Goal: Task Accomplishment & Management: Use online tool/utility

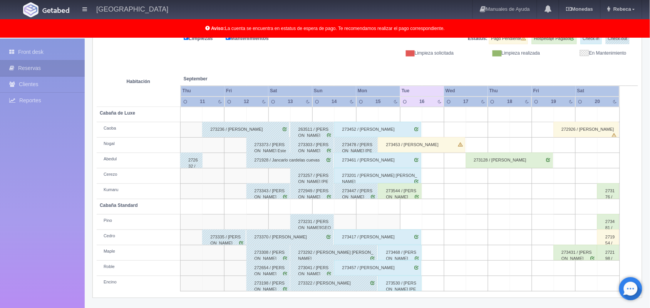
scroll to position [107, 0]
click at [422, 145] on div "273453 / [PERSON_NAME]" at bounding box center [421, 144] width 87 height 15
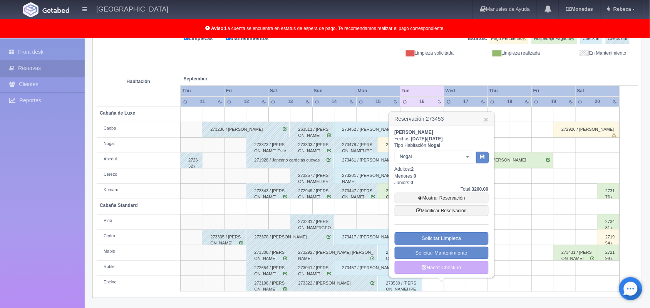
click at [321, 54] on div "Limpiezas Mantenimientos Estatus: Pago Pendiente Hospedaje Pagado Check-in Chec…" at bounding box center [367, 44] width 541 height 23
click at [438, 268] on link "Hacer Check-in" at bounding box center [441, 267] width 94 height 13
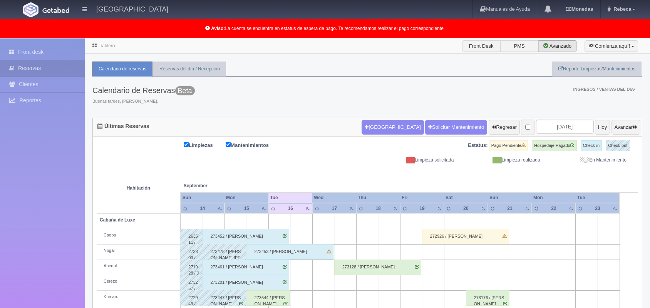
scroll to position [77, 0]
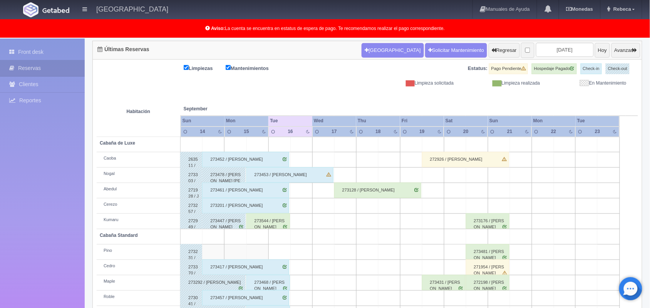
click at [283, 174] on div "273453 / [PERSON_NAME]" at bounding box center [289, 174] width 87 height 15
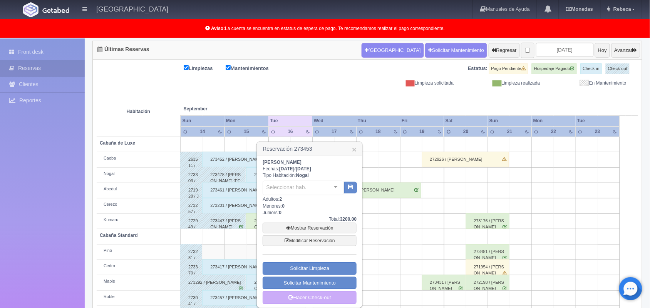
click at [283, 174] on div "[PERSON_NAME]: [DATE] / [DATE] Tipo Habitación: Nogal Seleccionar hab. No eleme…" at bounding box center [309, 231] width 94 height 145
click at [312, 230] on link "Mostrar Reservación" at bounding box center [309, 228] width 94 height 11
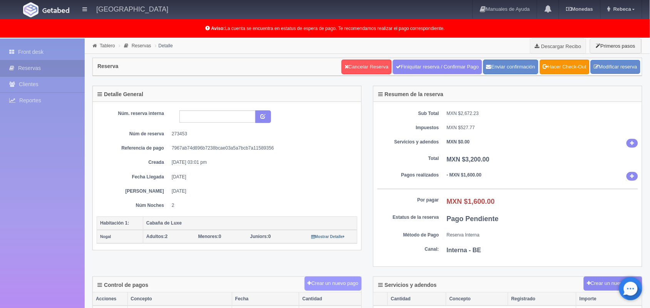
click at [318, 284] on button "Crear un nuevo pago" at bounding box center [332, 284] width 57 height 14
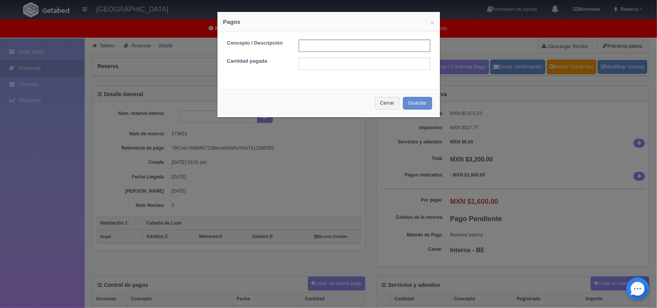
click at [301, 47] on input "text" at bounding box center [365, 46] width 132 height 12
type input "pago con tarjeta"
click at [315, 64] on input "text" at bounding box center [365, 64] width 132 height 12
type input "1600.00"
click at [412, 99] on button "Guardar" at bounding box center [417, 103] width 29 height 13
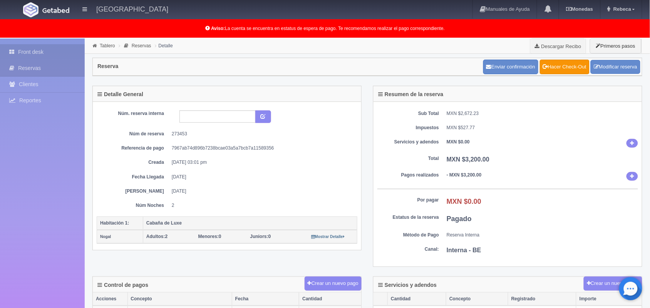
click at [56, 48] on link "Front desk" at bounding box center [42, 52] width 85 height 16
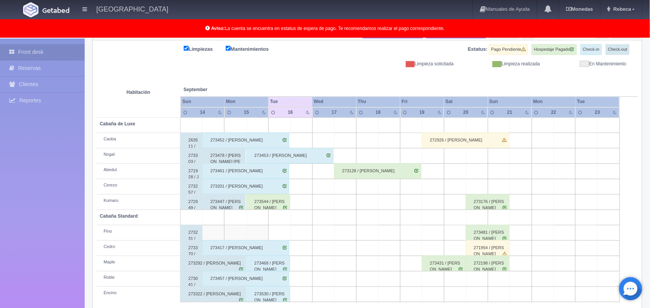
scroll to position [107, 0]
